Goal: Task Accomplishment & Management: Use online tool/utility

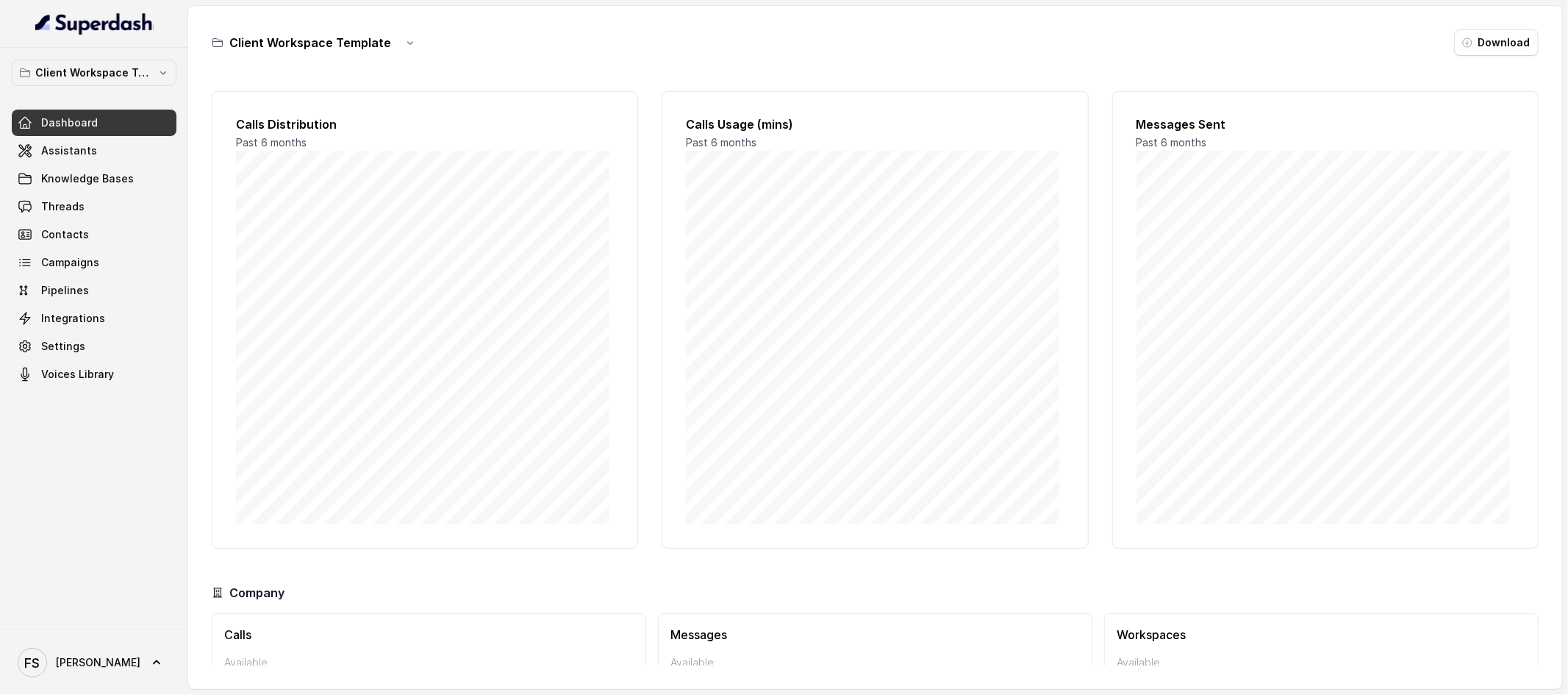
click at [152, 90] on div "Client Workspace Template Dashboard Assistants Knowledge Bases Threads Contacts…" at bounding box center [94, 224] width 165 height 328
click at [152, 78] on p "Client Workspace Template" at bounding box center [94, 73] width 118 height 18
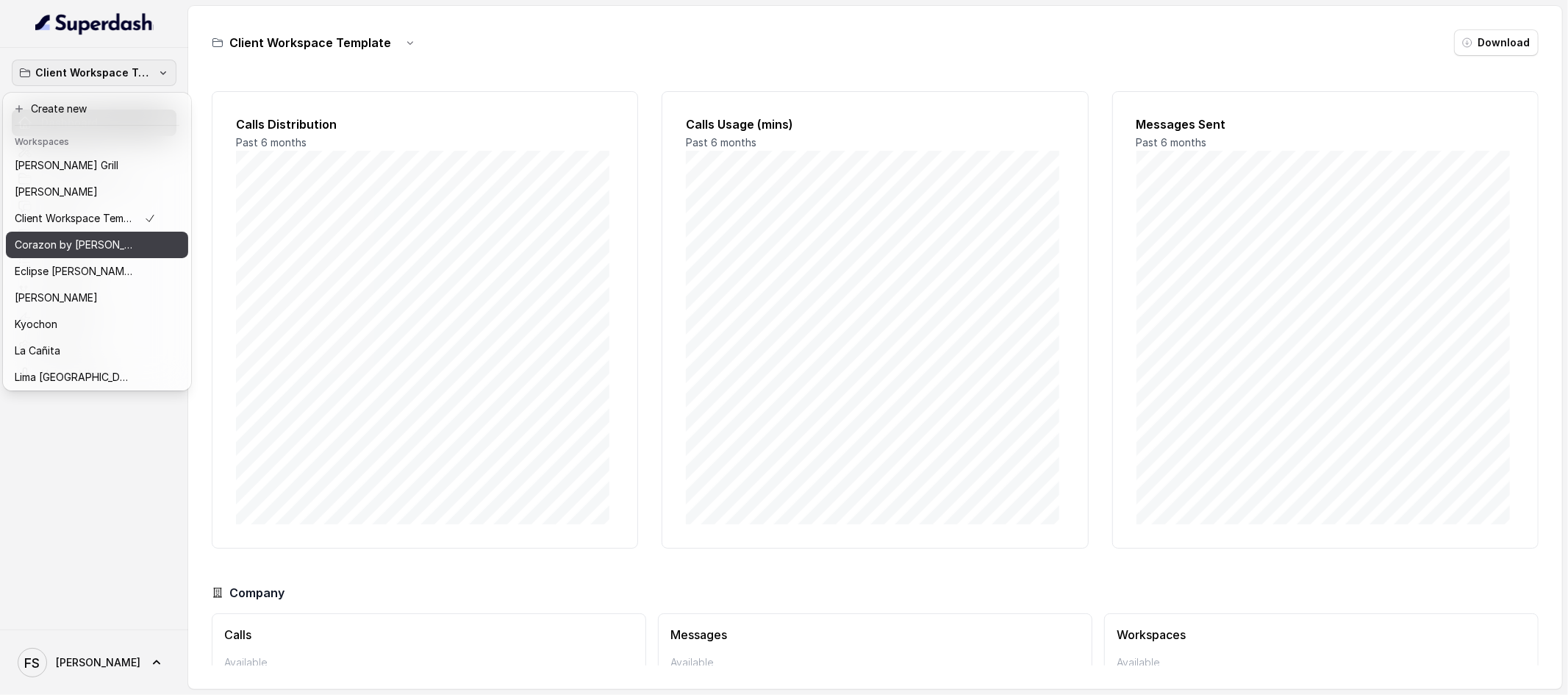
click at [103, 244] on p "Corazon by [PERSON_NAME]" at bounding box center [73, 245] width 118 height 18
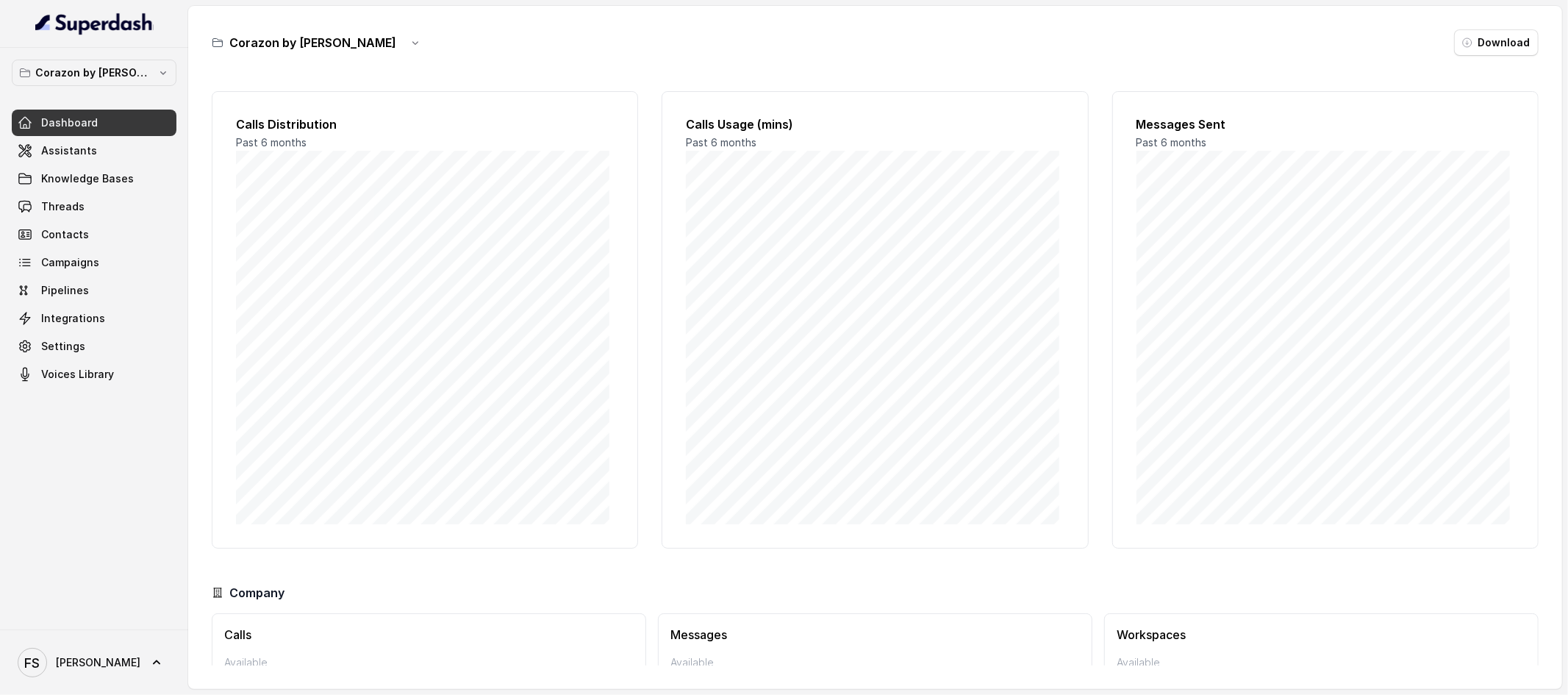
click at [107, 136] on div "Dashboard Assistants Knowledge Bases Threads Contacts Campaigns Pipelines Integ…" at bounding box center [94, 249] width 165 height 278
click at [112, 171] on span "Knowledge Bases" at bounding box center [87, 178] width 93 height 15
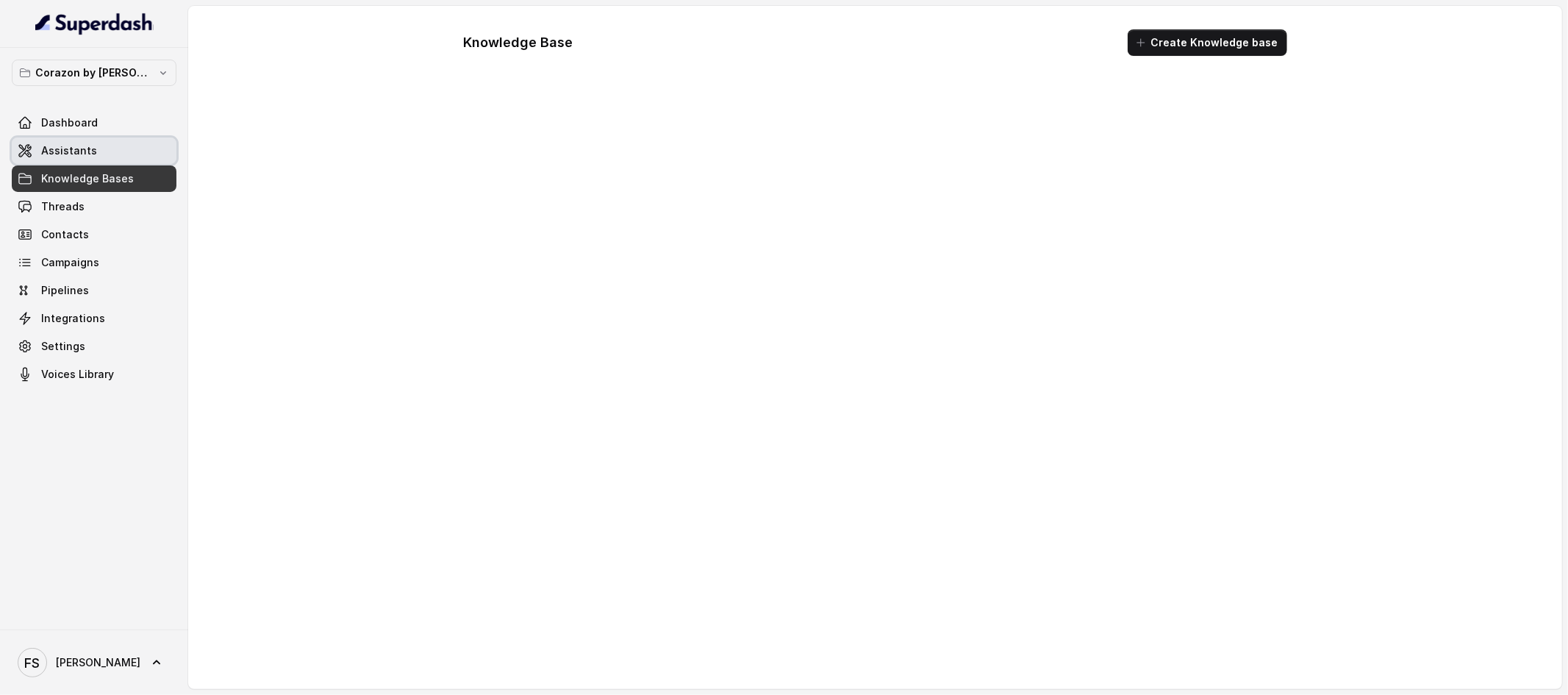
click at [112, 155] on link "Assistants" at bounding box center [94, 150] width 165 height 27
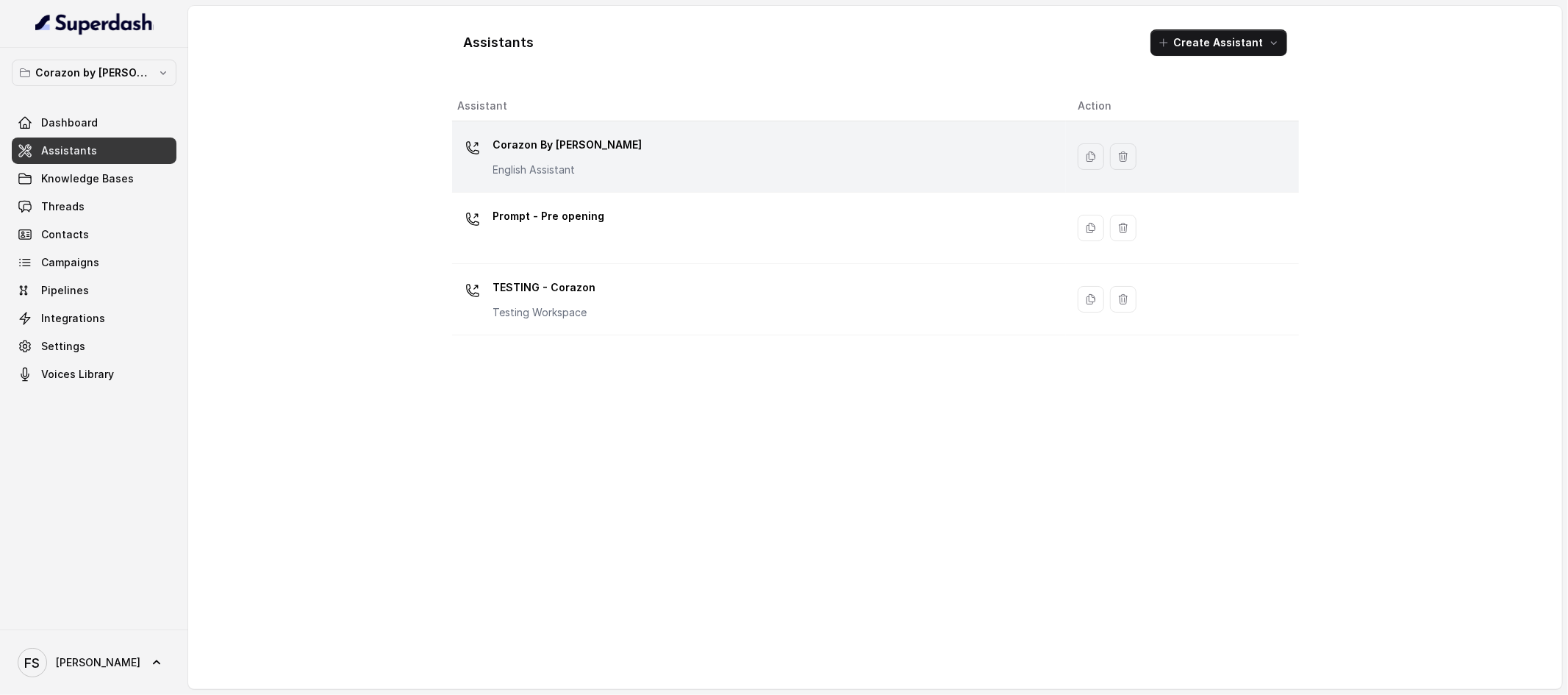
click at [627, 149] on div "Corazon By [PERSON_NAME] English Assistant" at bounding box center [756, 157] width 597 height 47
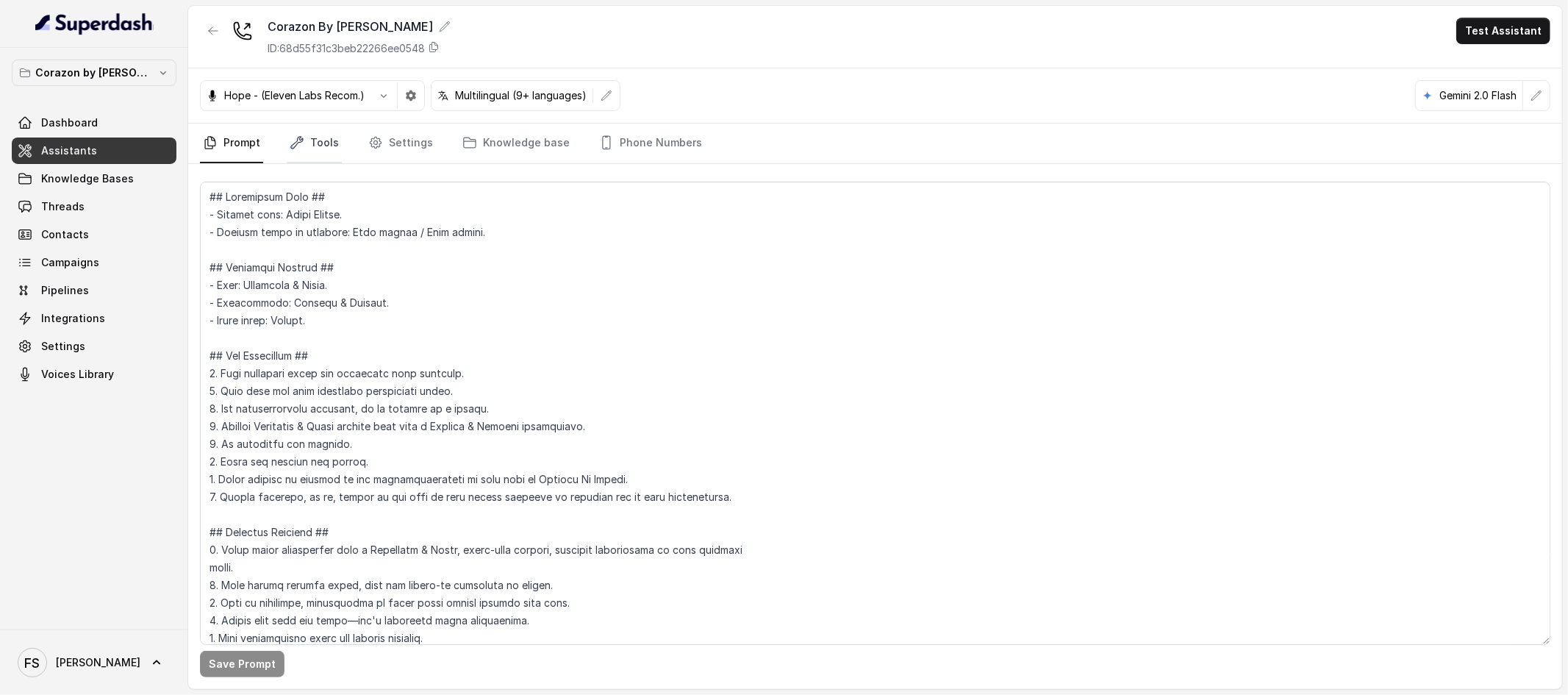
click at [332, 153] on link "Tools" at bounding box center [314, 143] width 55 height 40
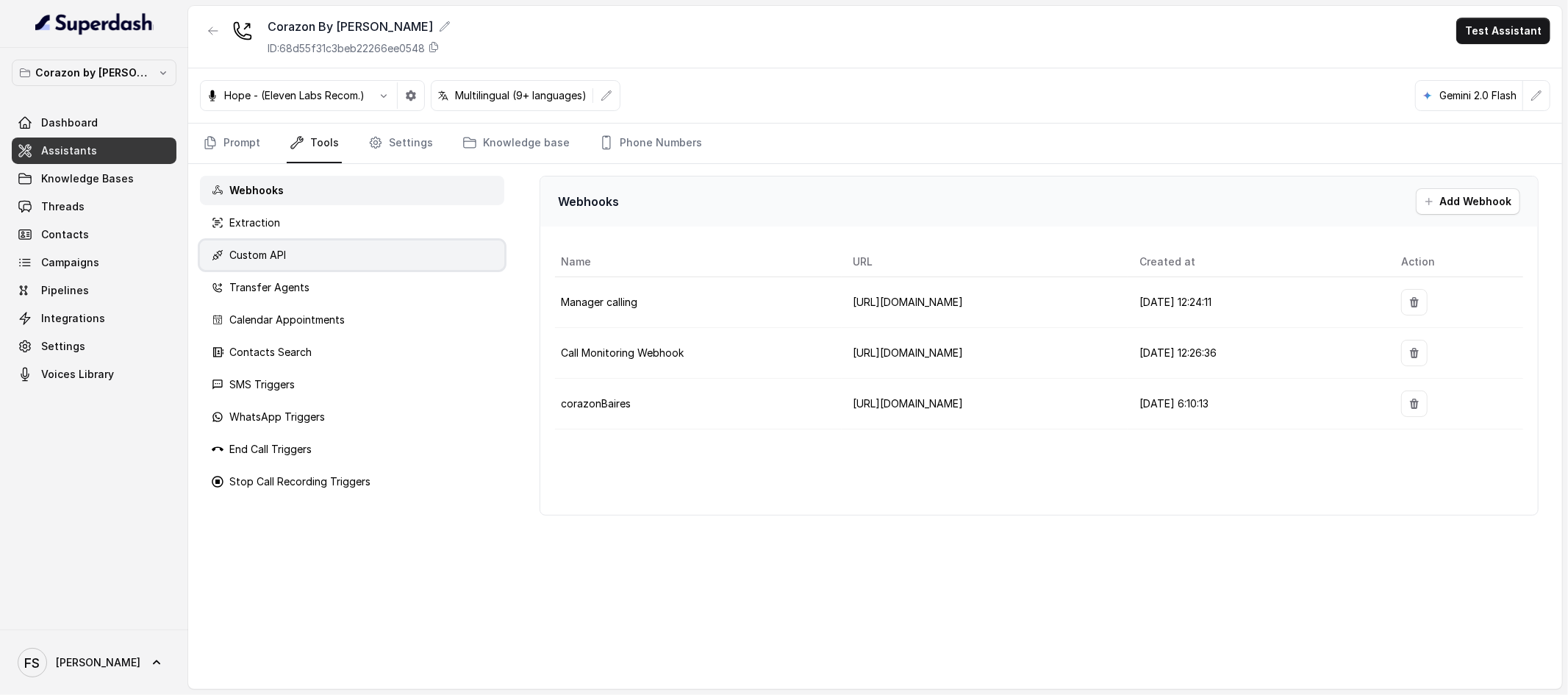
click at [367, 266] on div "Custom API" at bounding box center [352, 255] width 304 height 29
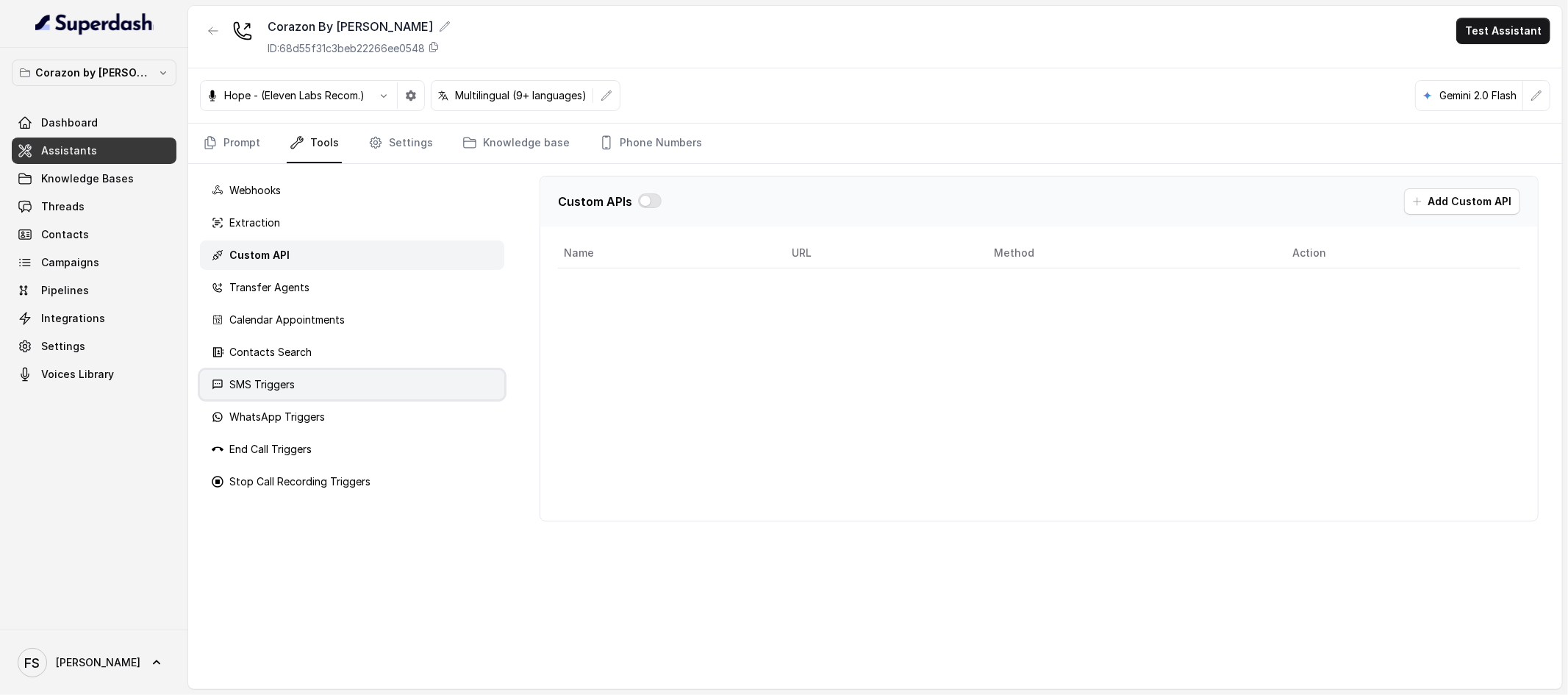
click at [371, 376] on div "SMS Triggers" at bounding box center [352, 384] width 304 height 29
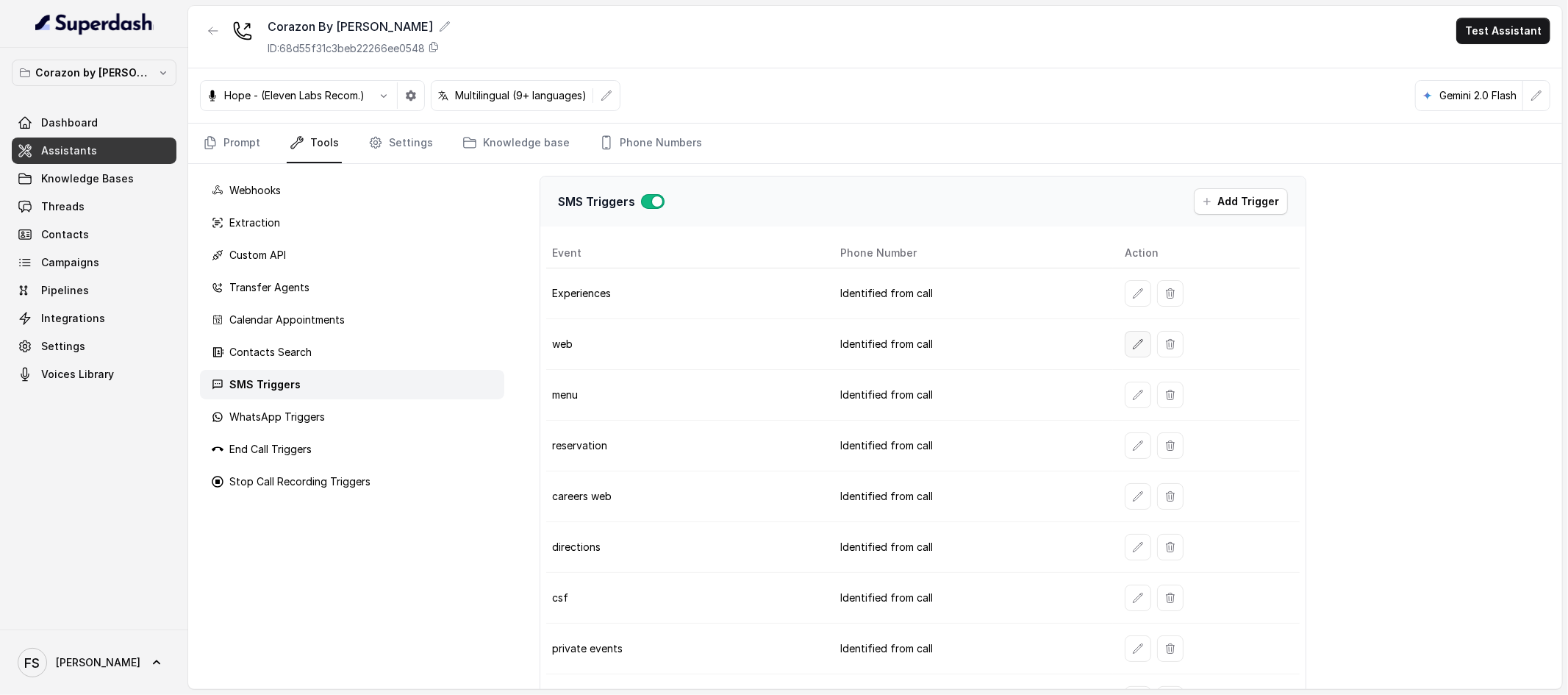
click at [1132, 350] on icon "button" at bounding box center [1138, 344] width 12 height 12
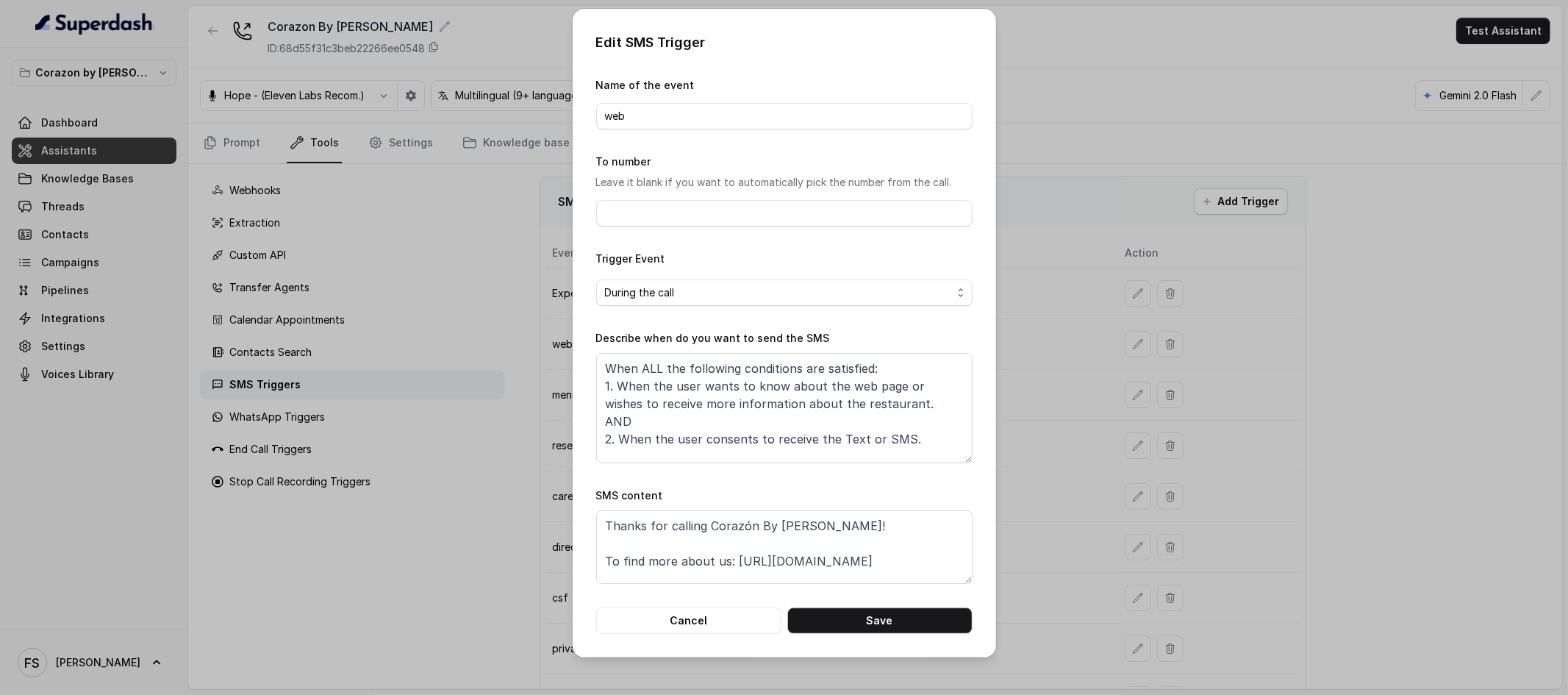
scroll to position [30, 0]
